Goal: Transaction & Acquisition: Purchase product/service

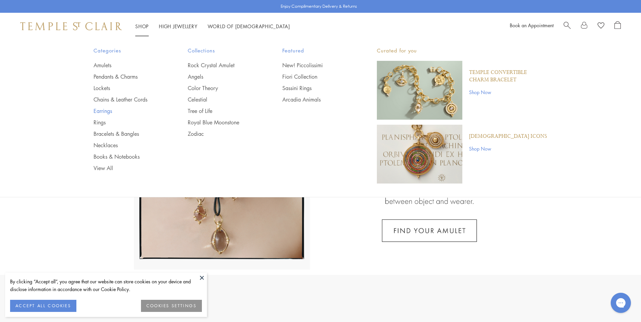
click at [107, 109] on link "Earrings" at bounding box center [128, 110] width 68 height 7
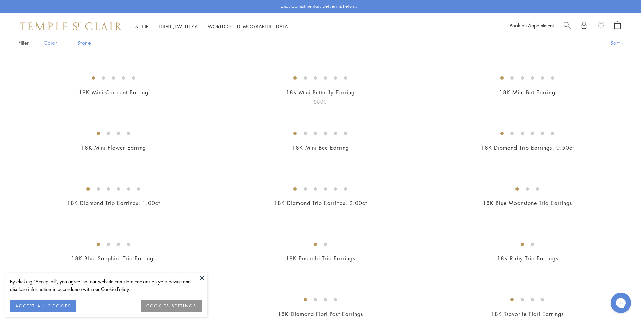
scroll to position [54, 0]
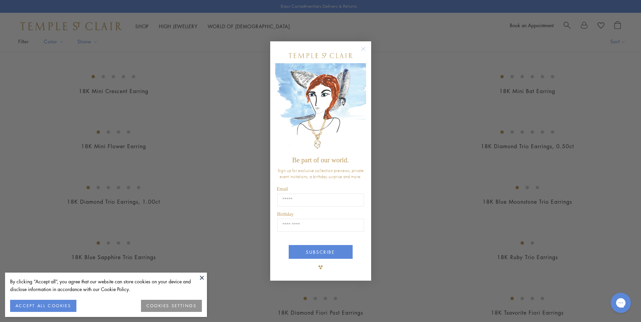
click at [362, 51] on circle "Close dialog" at bounding box center [363, 49] width 8 height 8
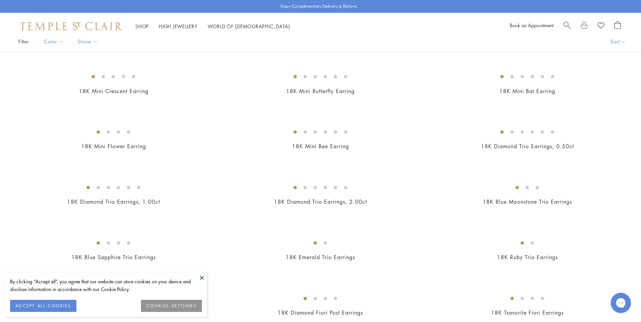
click at [200, 275] on button at bounding box center [202, 278] width 10 height 10
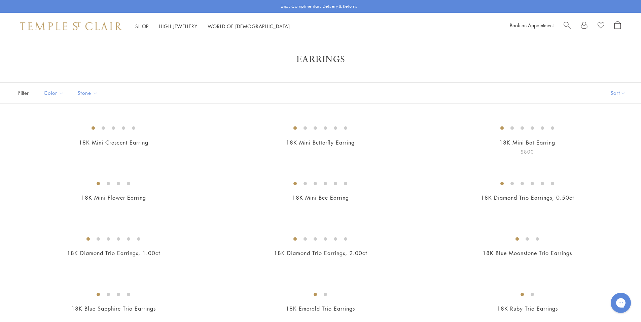
scroll to position [4, 0]
